Goal: Use online tool/utility: Utilize a website feature to perform a specific function

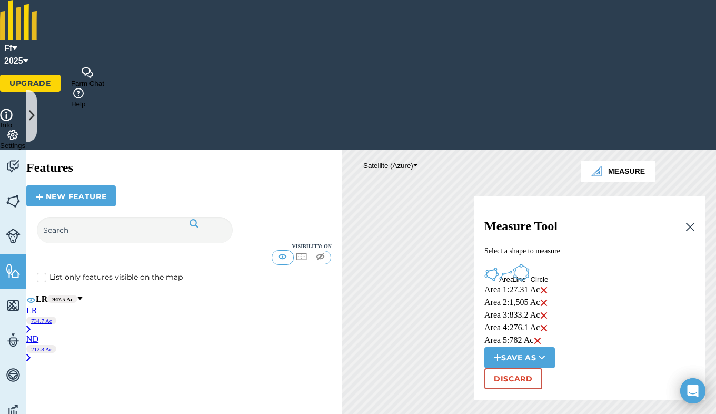
click at [499, 267] on button "Area" at bounding box center [491, 275] width 15 height 16
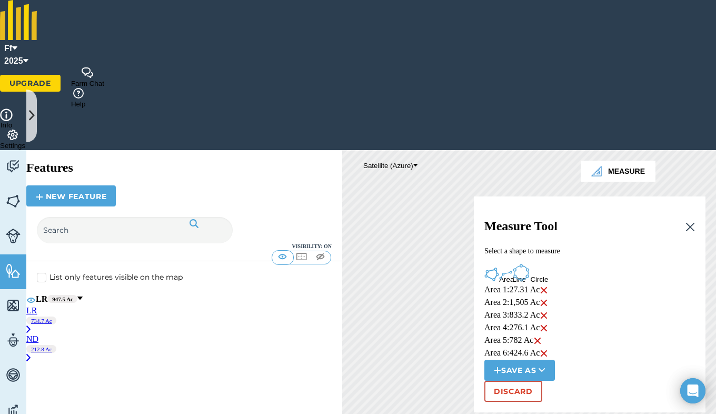
click at [364, 0] on html "Ff 2025 Upgrade Farm Chat Help Info Settings Map printing is not available on o…" at bounding box center [358, 207] width 716 height 414
click at [512, 269] on button "Line" at bounding box center [505, 276] width 13 height 15
click at [549, 360] on img at bounding box center [544, 366] width 8 height 13
click at [499, 267] on button "Area" at bounding box center [491, 275] width 15 height 16
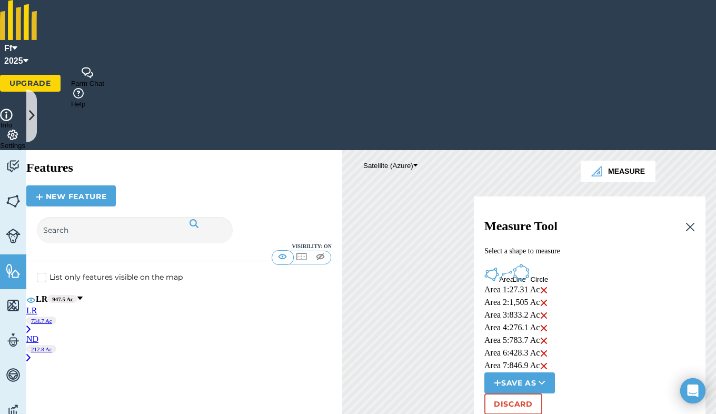
click at [617, 221] on div "Click to start drawing i © 2025 TomTom, Microsoft 50 m + – Satellite (Azure) Me…" at bounding box center [529, 341] width 374 height 382
click at [506, 150] on div "Click to start drawing i © 2025 TomTom, Microsoft 50 m + – Satellite (Azure) Me…" at bounding box center [529, 341] width 374 height 382
click at [548, 347] on img at bounding box center [544, 353] width 8 height 13
click at [342, 337] on div "Click to start drawing i © 2025 TomTom, Microsoft 100 m + – Satellite (Azure) M…" at bounding box center [529, 341] width 374 height 382
click at [499, 267] on button "Area" at bounding box center [491, 275] width 15 height 16
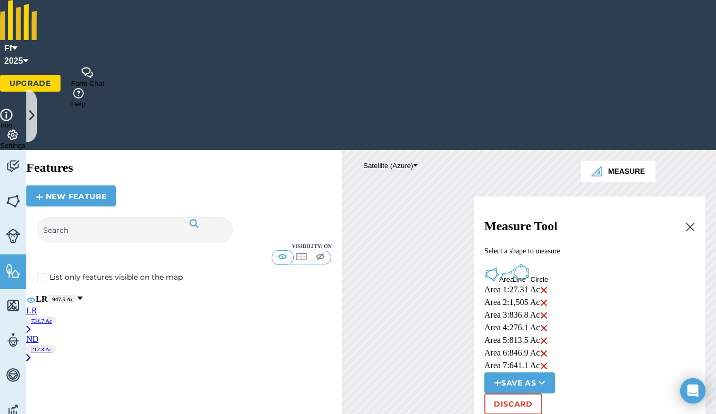
click at [548, 360] on img at bounding box center [544, 366] width 8 height 13
